Goal: Use online tool/utility: Utilize a website feature to perform a specific function

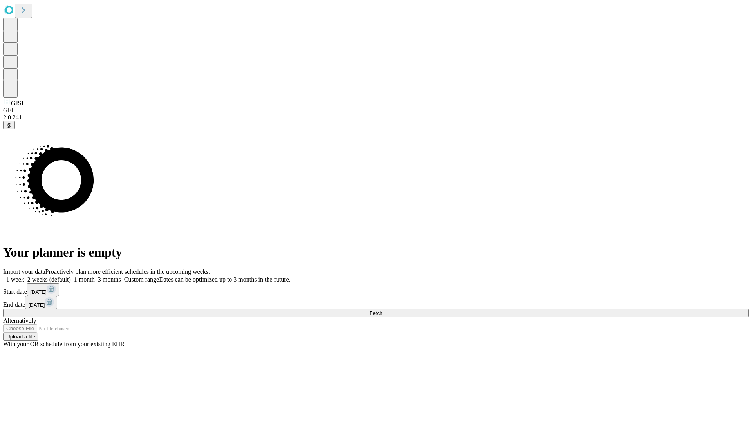
click at [382, 310] on span "Fetch" at bounding box center [375, 313] width 13 height 6
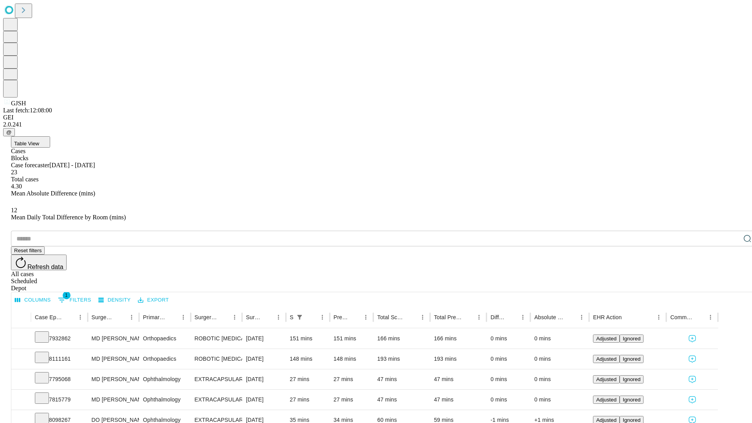
click at [39, 141] on span "Table View" at bounding box center [26, 144] width 25 height 6
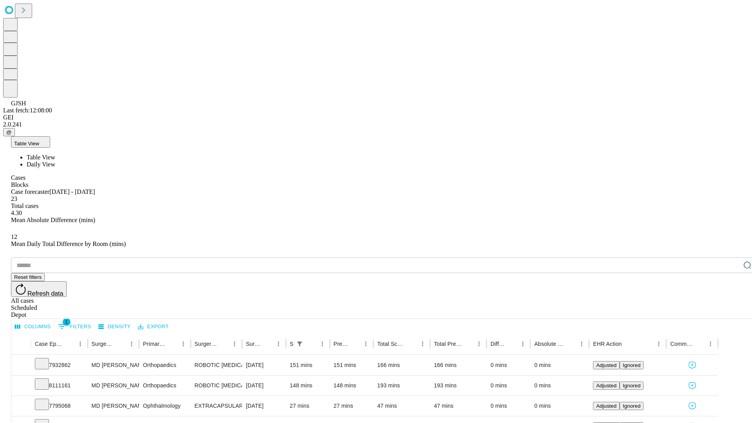
click at [55, 161] on span "Daily View" at bounding box center [41, 164] width 29 height 7
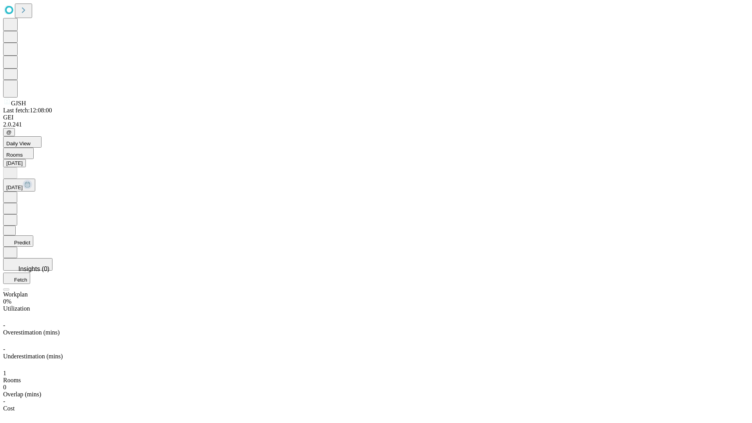
click at [33, 235] on button "Predict" at bounding box center [18, 240] width 30 height 11
